Goal: Find specific page/section: Find specific page/section

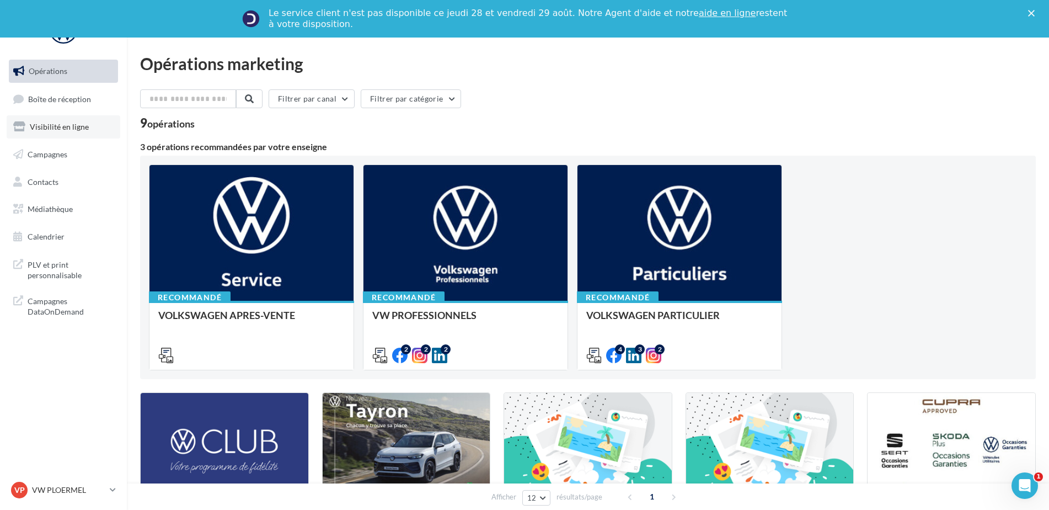
click at [83, 132] on link "Visibilité en ligne" at bounding box center [64, 126] width 114 height 23
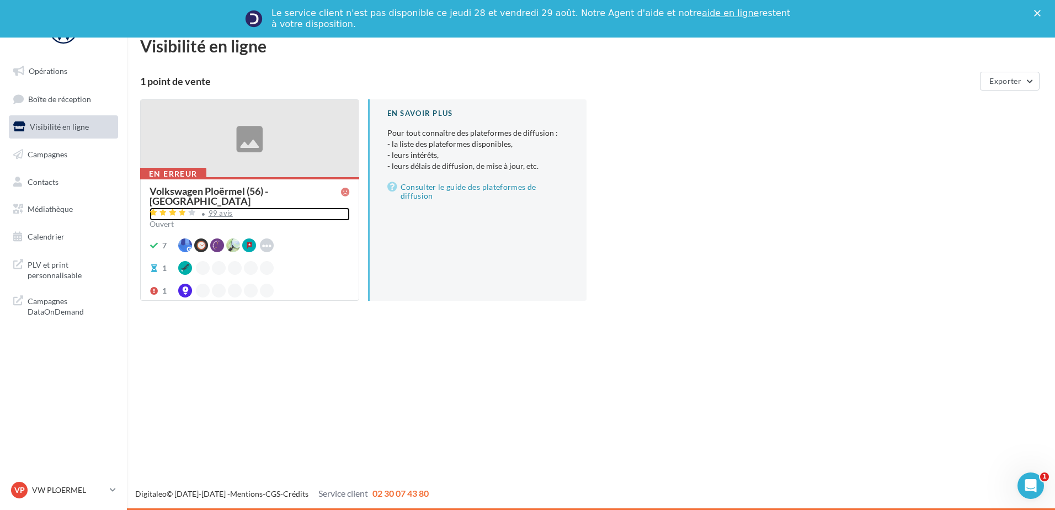
click at [207, 207] on div "99 avis" at bounding box center [249, 213] width 200 height 13
